Goal: Task Accomplishment & Management: Manage account settings

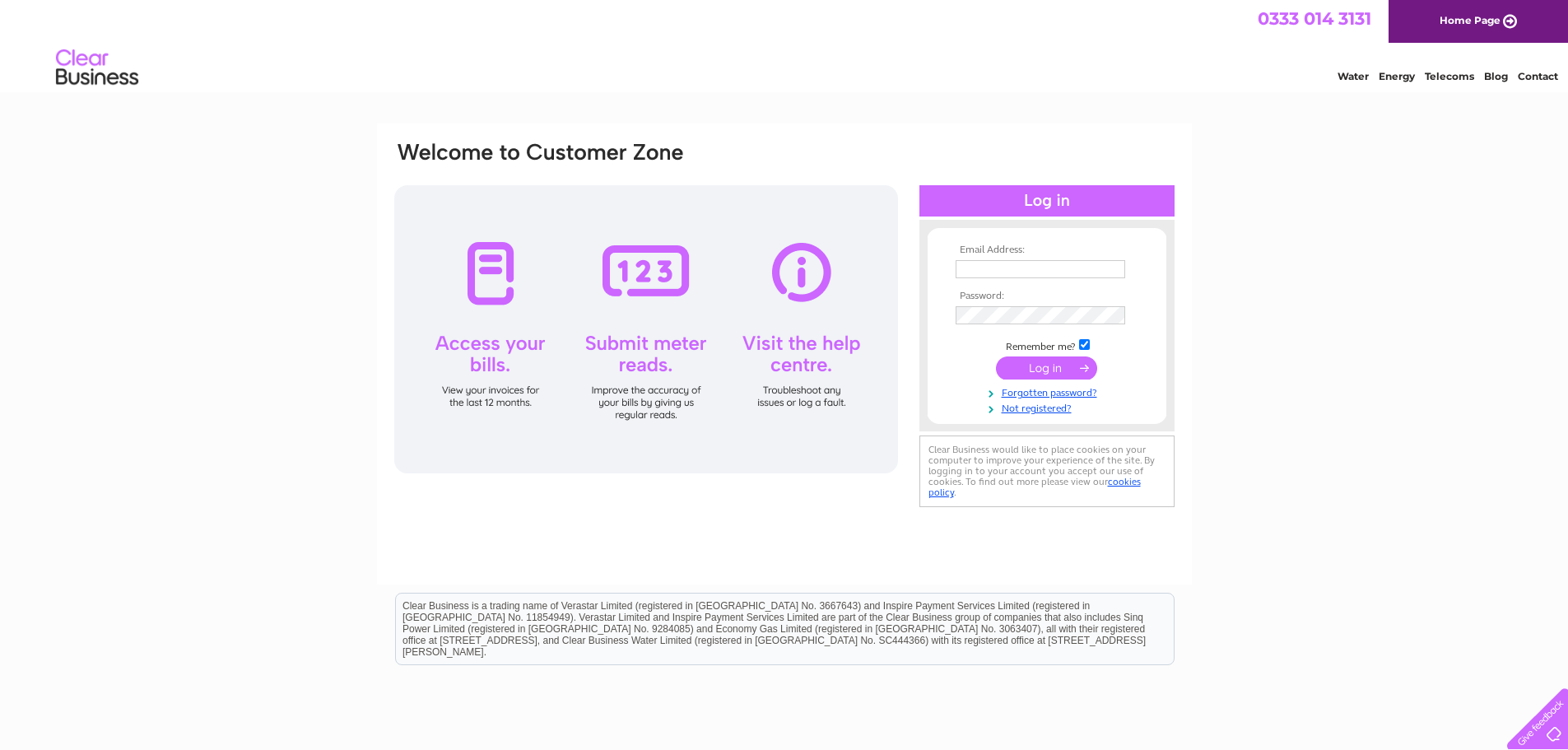
type input "deniseglen@maidencraig.com"
click at [1058, 367] on input "submit" at bounding box center [1047, 368] width 101 height 23
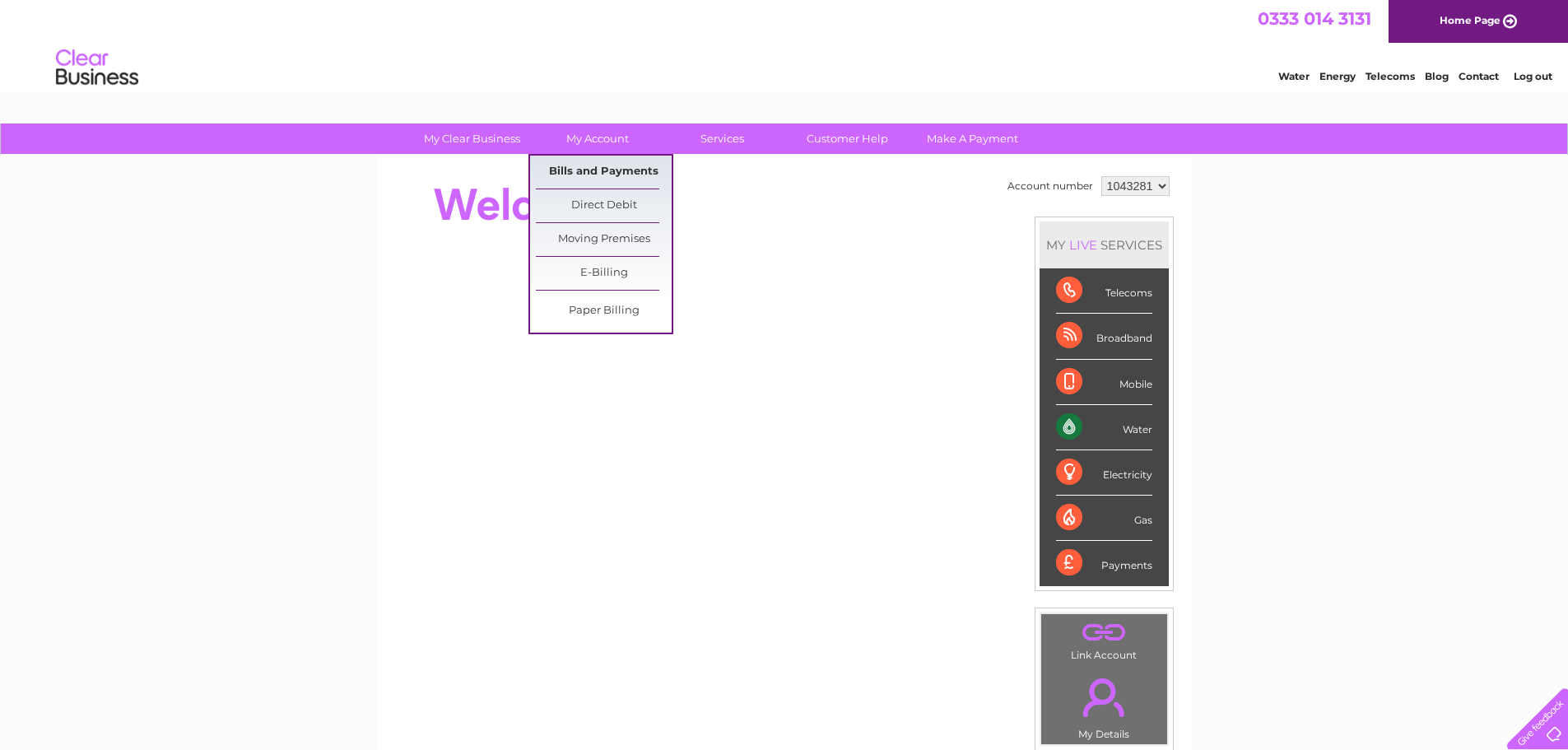
click at [609, 174] on link "Bills and Payments" at bounding box center [604, 171] width 135 height 33
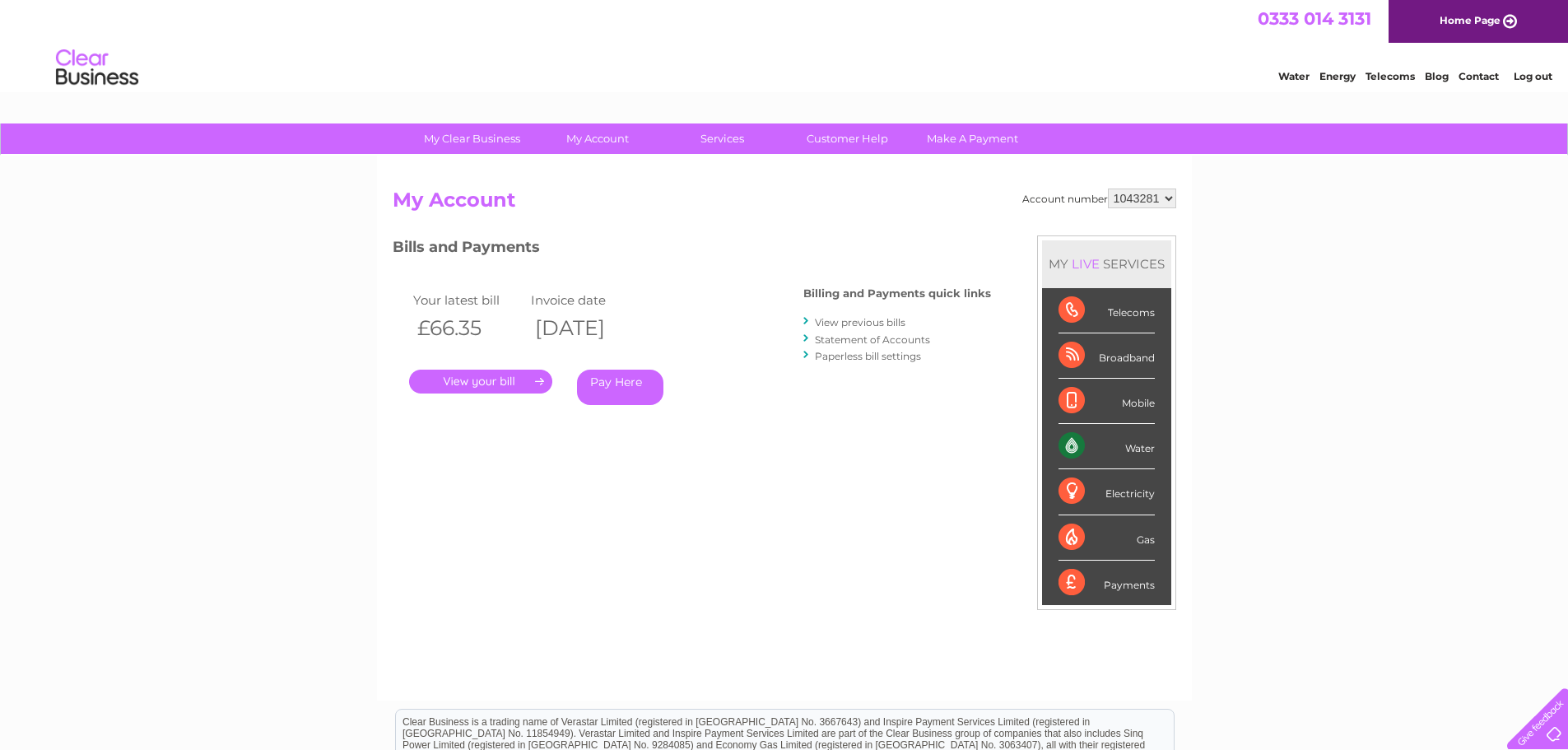
click at [475, 381] on link "." at bounding box center [480, 381] width 143 height 24
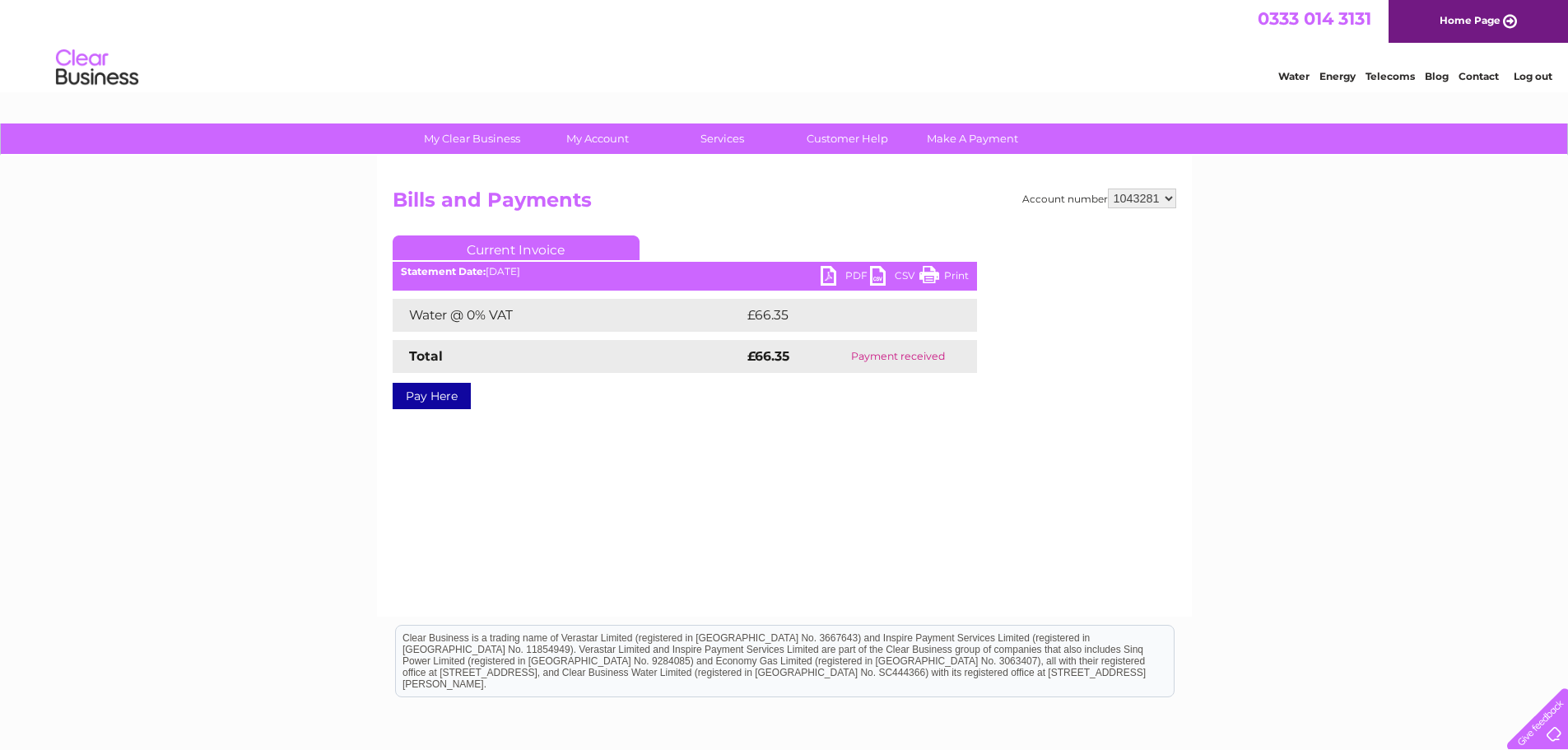
click at [849, 277] on link "PDF" at bounding box center [845, 278] width 50 height 24
